Goal: Task Accomplishment & Management: Use online tool/utility

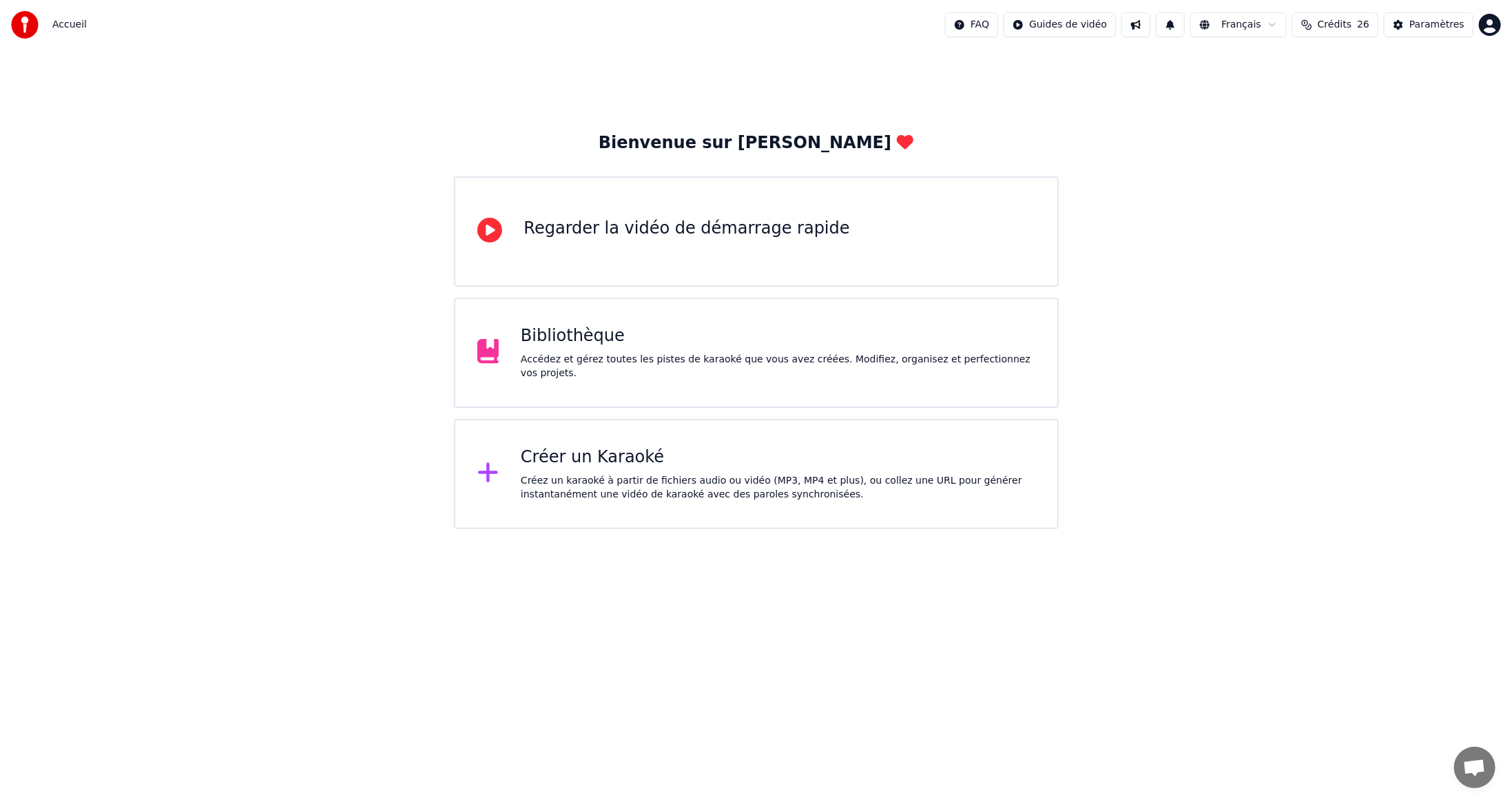
click at [631, 478] on div "Créez un karaoké à partir de fichiers audio ou vidéo (MP3, MP4 et plus), ou col…" at bounding box center [778, 488] width 515 height 28
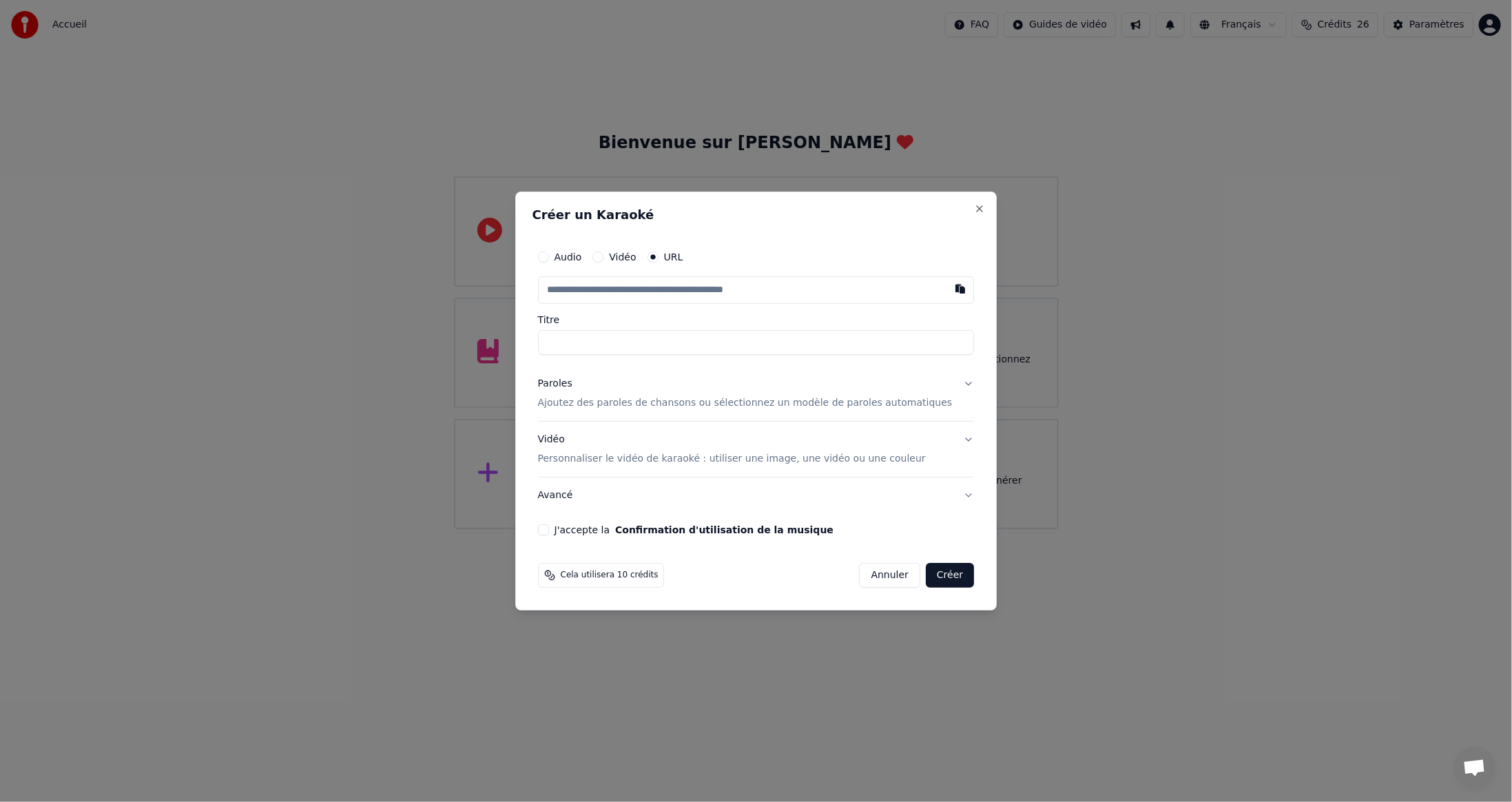
click at [634, 254] on label "Vidéo" at bounding box center [623, 257] width 27 height 10
click at [604, 254] on button "Vidéo" at bounding box center [598, 257] width 11 height 11
click at [607, 287] on div "Choisir un fichier" at bounding box center [590, 290] width 103 height 25
click at [594, 286] on div "Choisir un fichier" at bounding box center [590, 290] width 103 height 25
type input "**********"
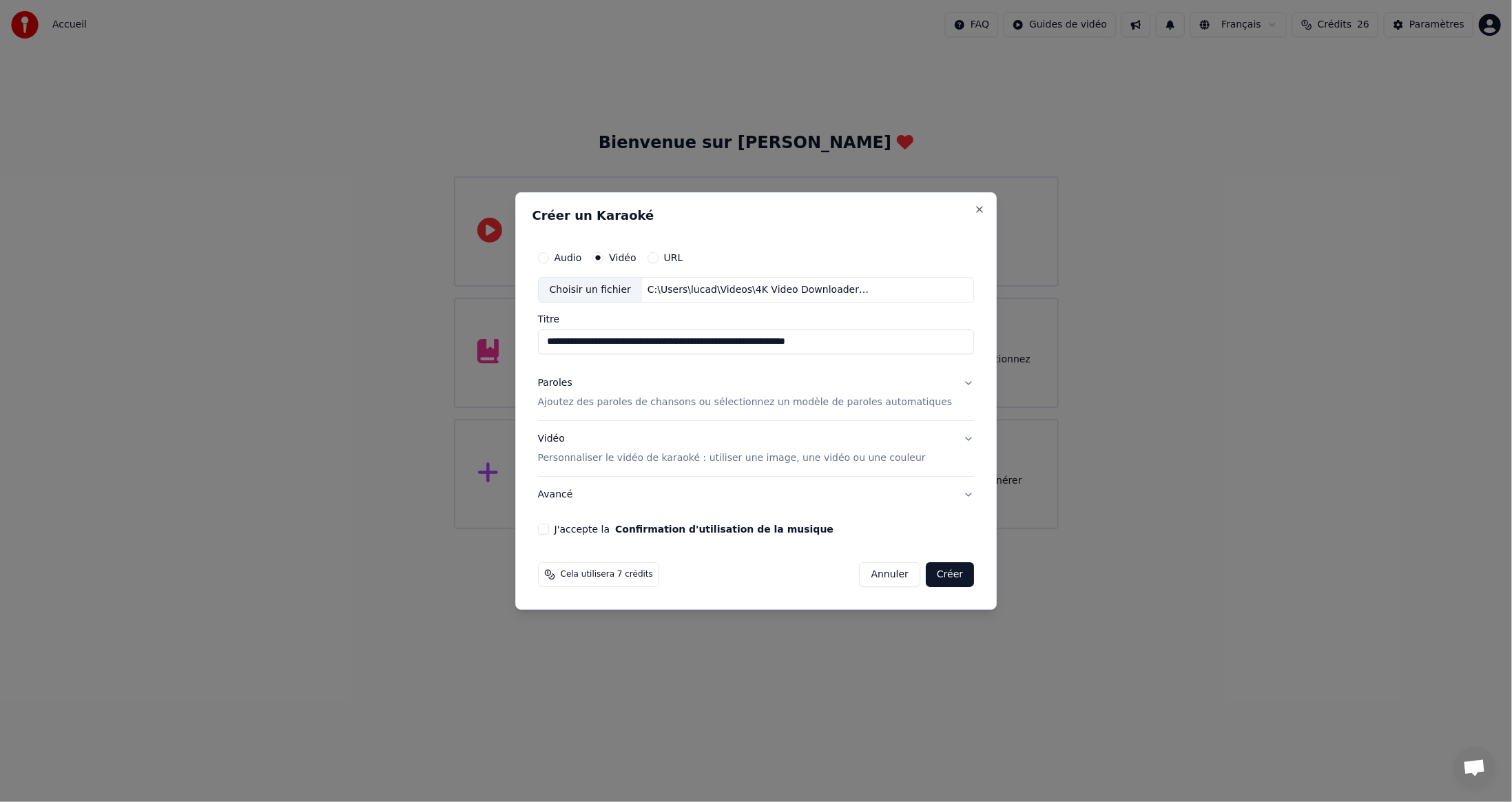
click at [549, 529] on button "J'accepte la Confirmation d'utilisation de la musique" at bounding box center [544, 530] width 11 height 11
click at [937, 578] on button "Créer" at bounding box center [950, 575] width 48 height 25
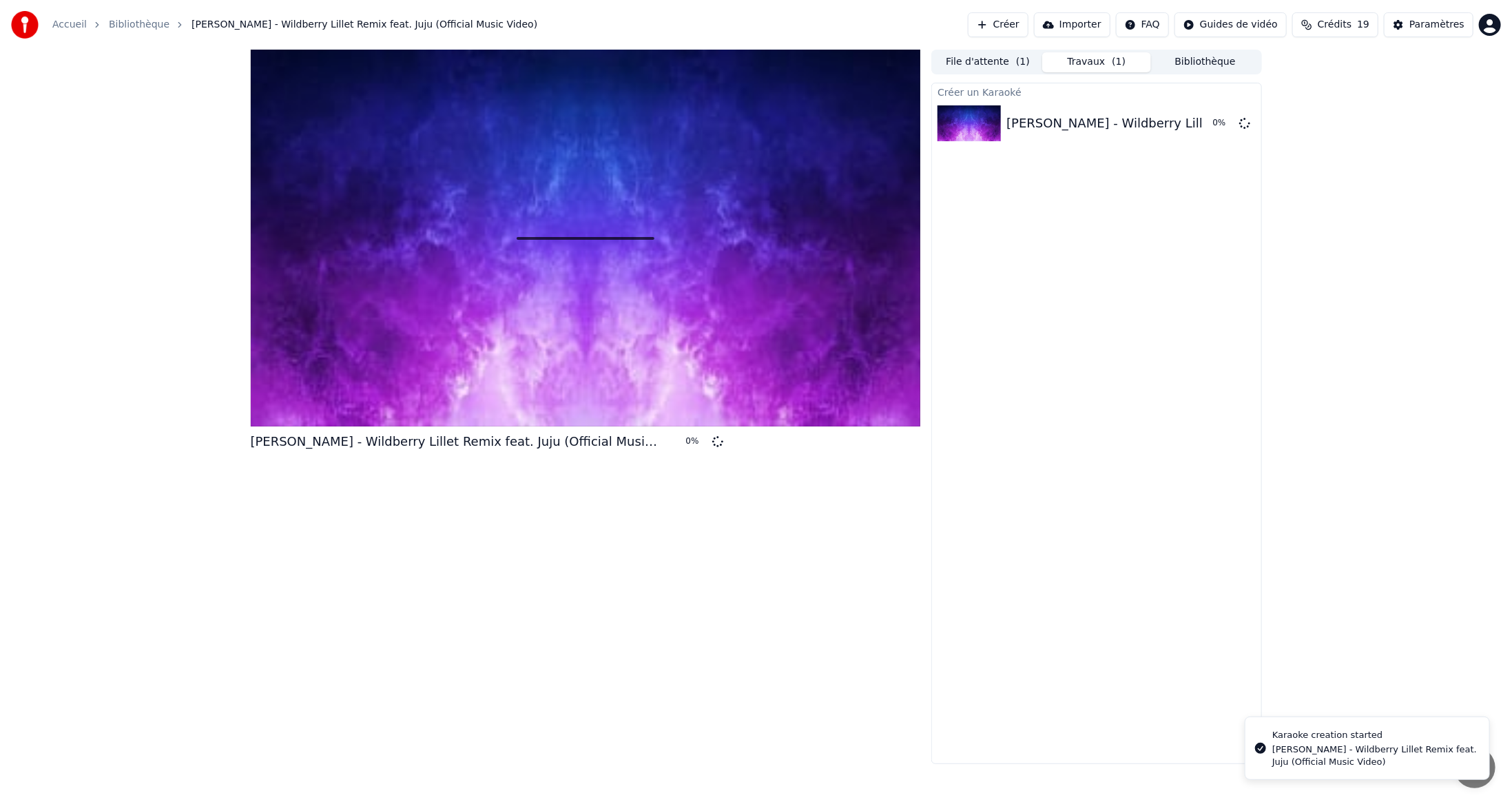
click at [1022, 23] on button "Créer" at bounding box center [997, 25] width 60 height 25
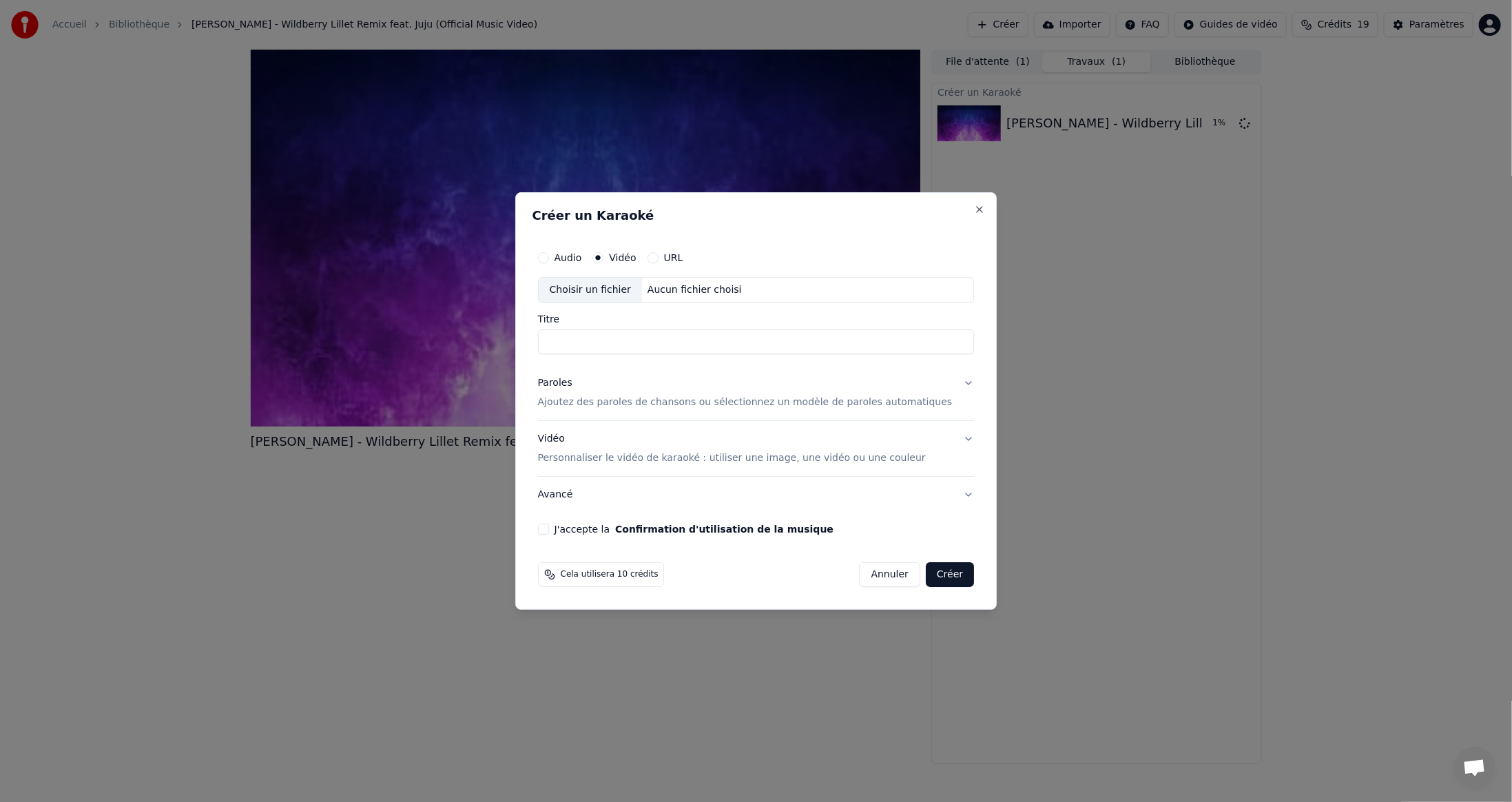
click at [598, 287] on div "Choisir un fichier" at bounding box center [590, 290] width 103 height 25
type input "**********"
click at [549, 530] on button "J'accepte la Confirmation d'utilisation de la musique" at bounding box center [544, 530] width 11 height 11
click at [928, 574] on button "Créer" at bounding box center [950, 575] width 48 height 25
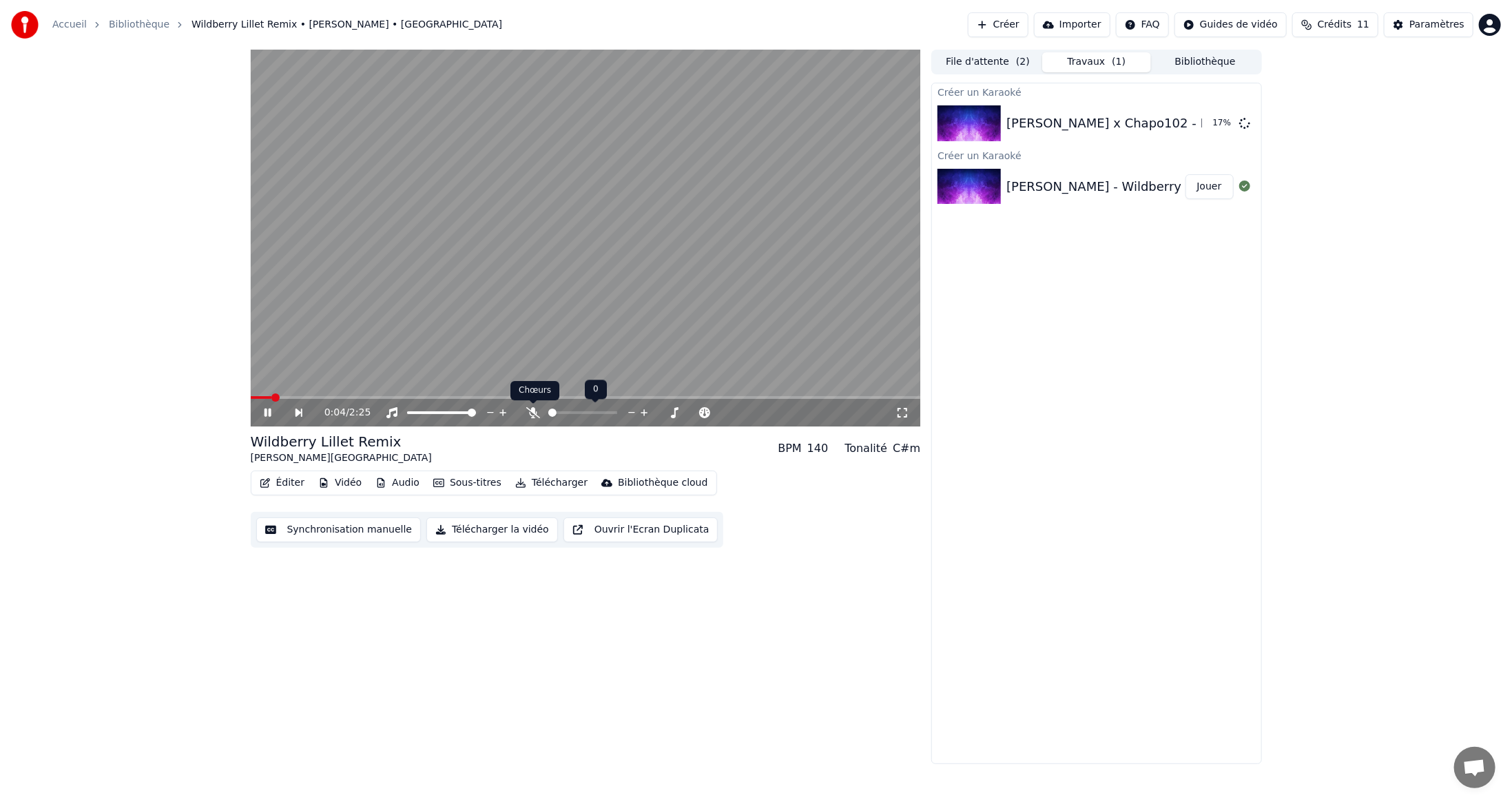
click at [530, 413] on icon at bounding box center [533, 413] width 13 height 11
click at [516, 394] on video at bounding box center [586, 238] width 671 height 377
click at [516, 397] on span at bounding box center [586, 397] width 671 height 3
click at [669, 229] on video at bounding box center [586, 238] width 671 height 377
click at [536, 410] on icon at bounding box center [533, 413] width 13 height 11
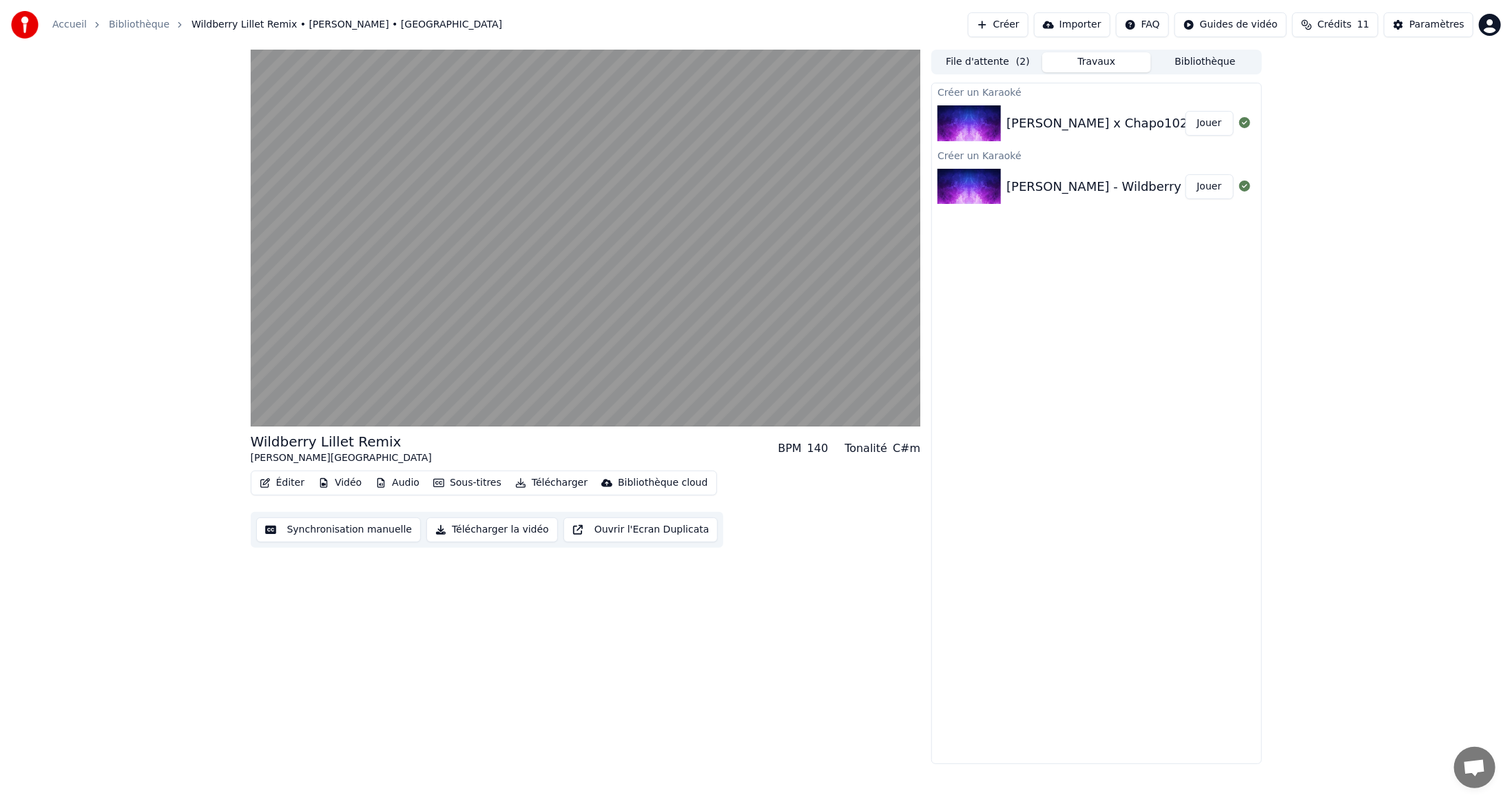
click at [553, 483] on button "Télécharger" at bounding box center [551, 483] width 83 height 19
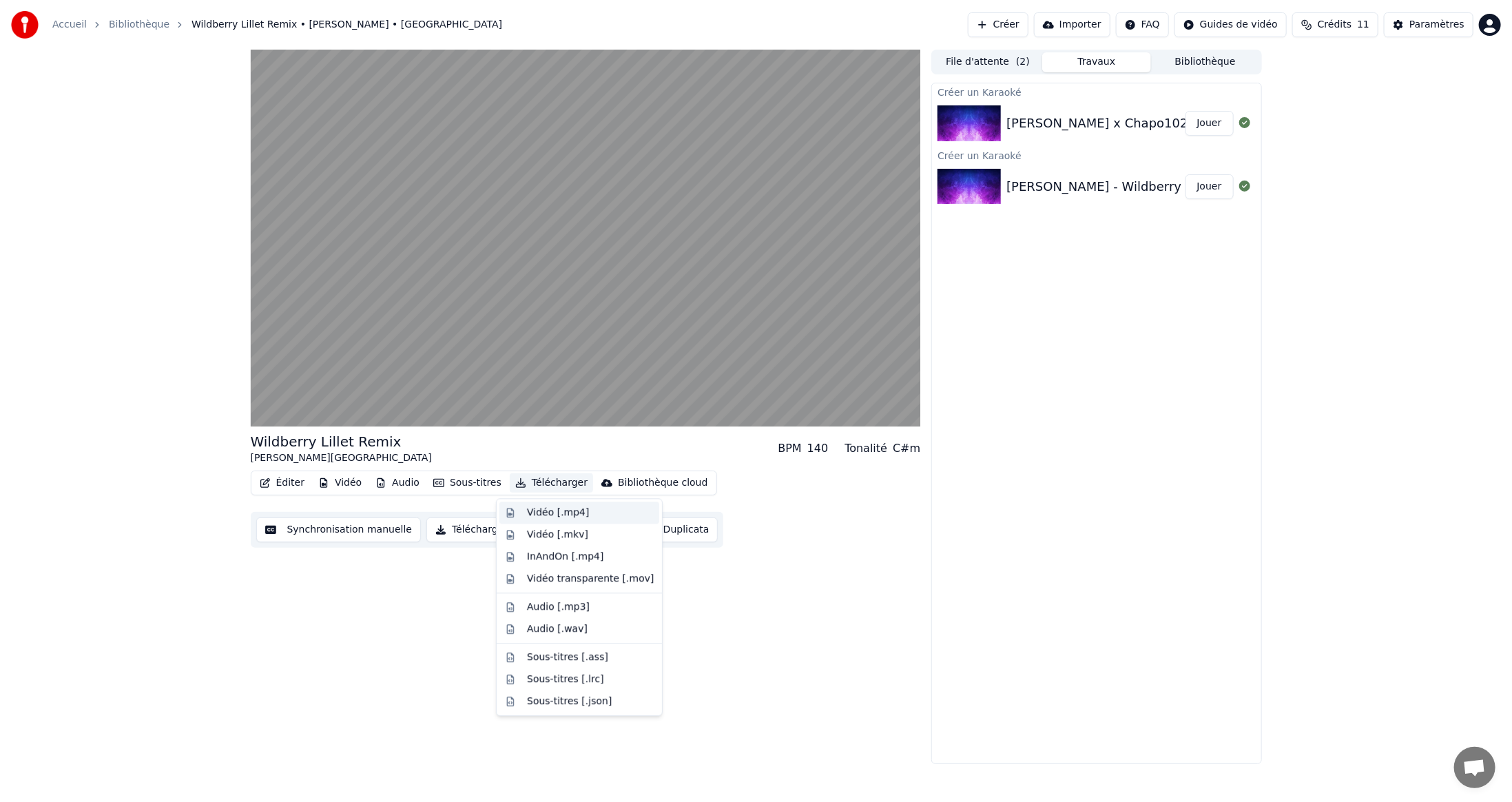
click at [540, 512] on div "Vidéo [.mp4]" at bounding box center [558, 513] width 62 height 13
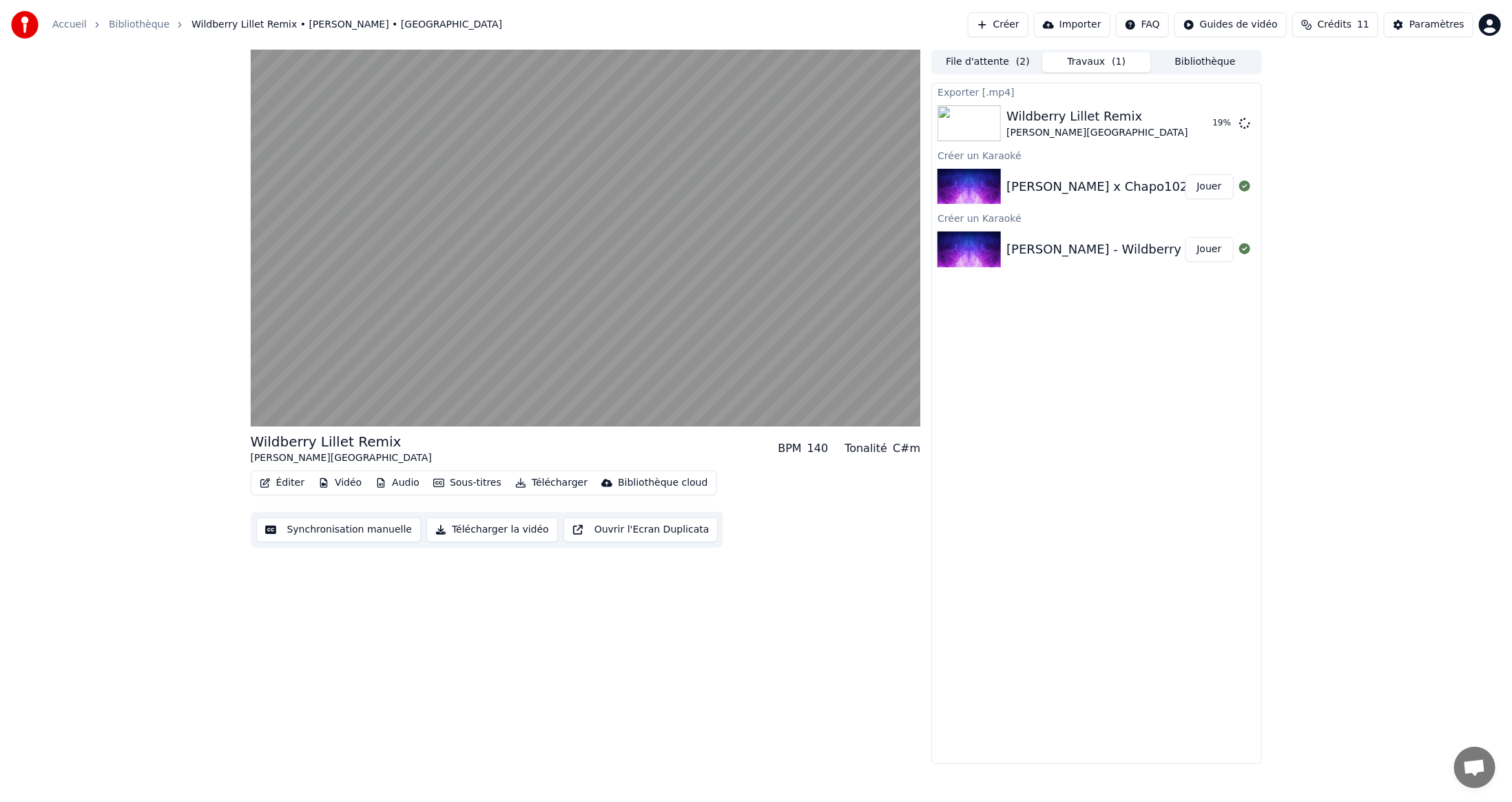
click at [993, 186] on img at bounding box center [970, 186] width 63 height 35
click at [1211, 185] on button "Jouer" at bounding box center [1210, 187] width 48 height 25
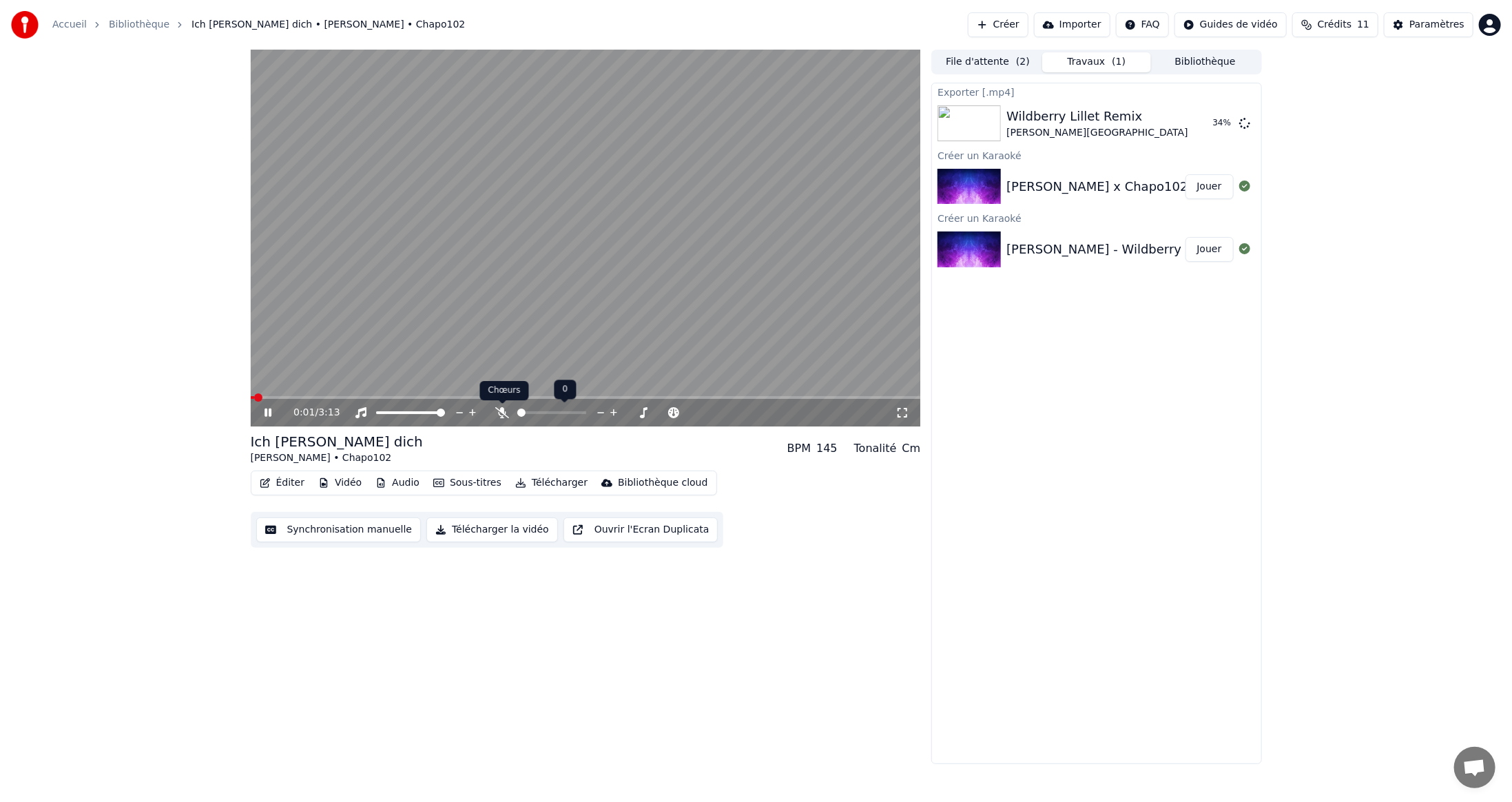
click at [504, 414] on icon at bounding box center [502, 413] width 13 height 11
click at [502, 414] on icon at bounding box center [503, 413] width 8 height 11
click at [550, 484] on button "Télécharger" at bounding box center [551, 483] width 83 height 19
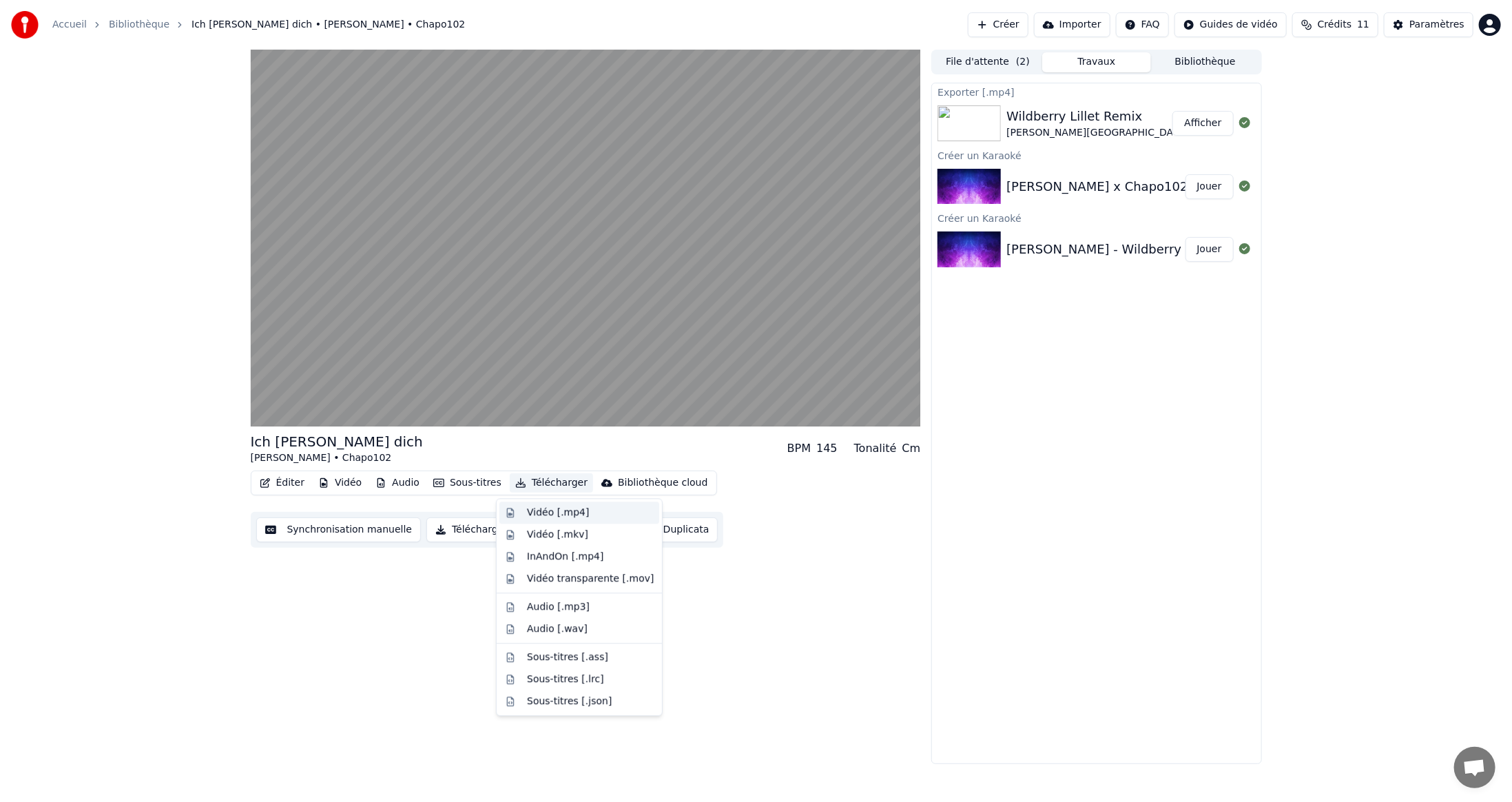
click at [541, 513] on div "Vidéo [.mp4]" at bounding box center [558, 513] width 62 height 13
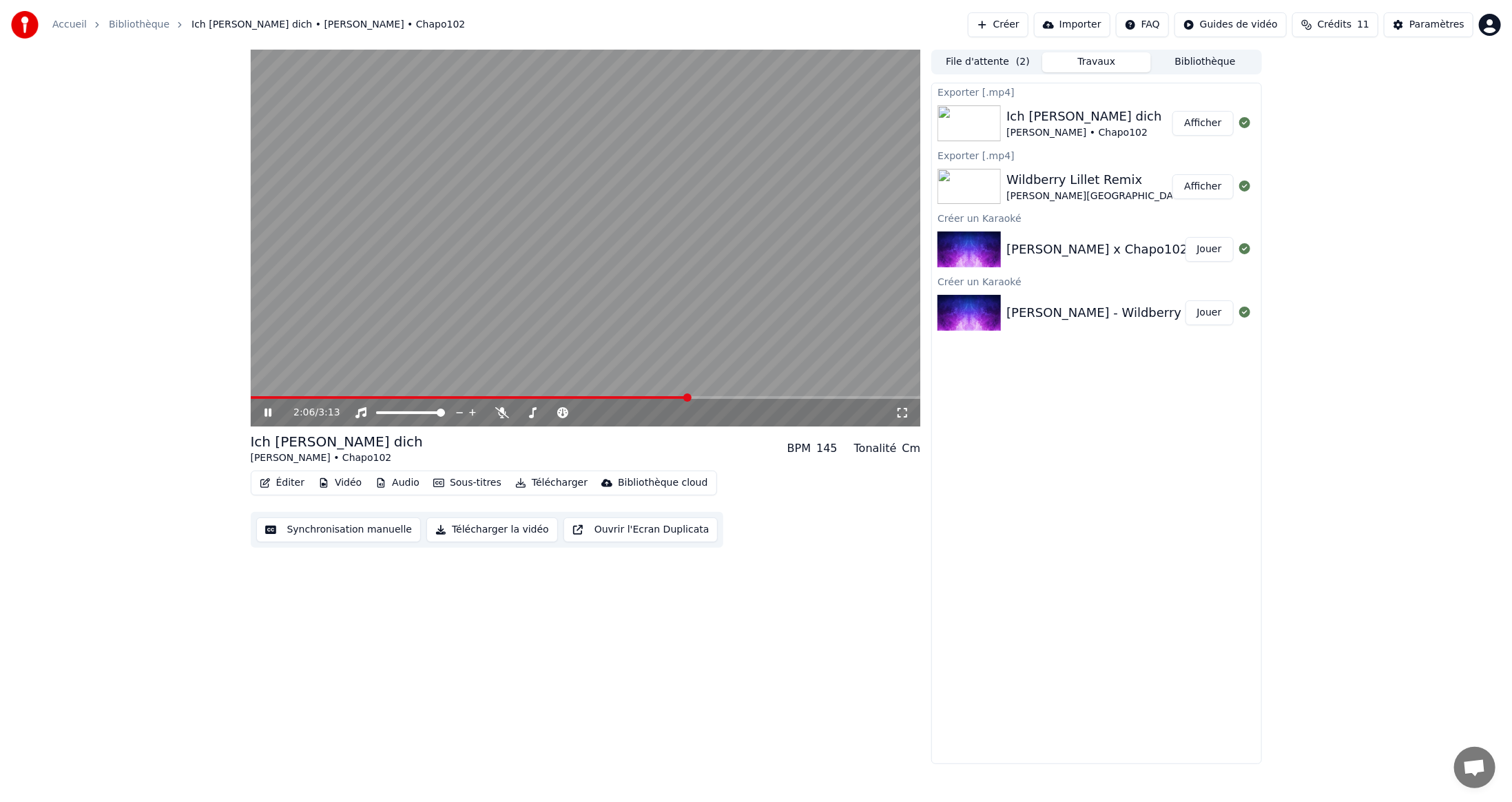
click at [753, 349] on video at bounding box center [586, 238] width 671 height 377
